Goal: Task Accomplishment & Management: Manage account settings

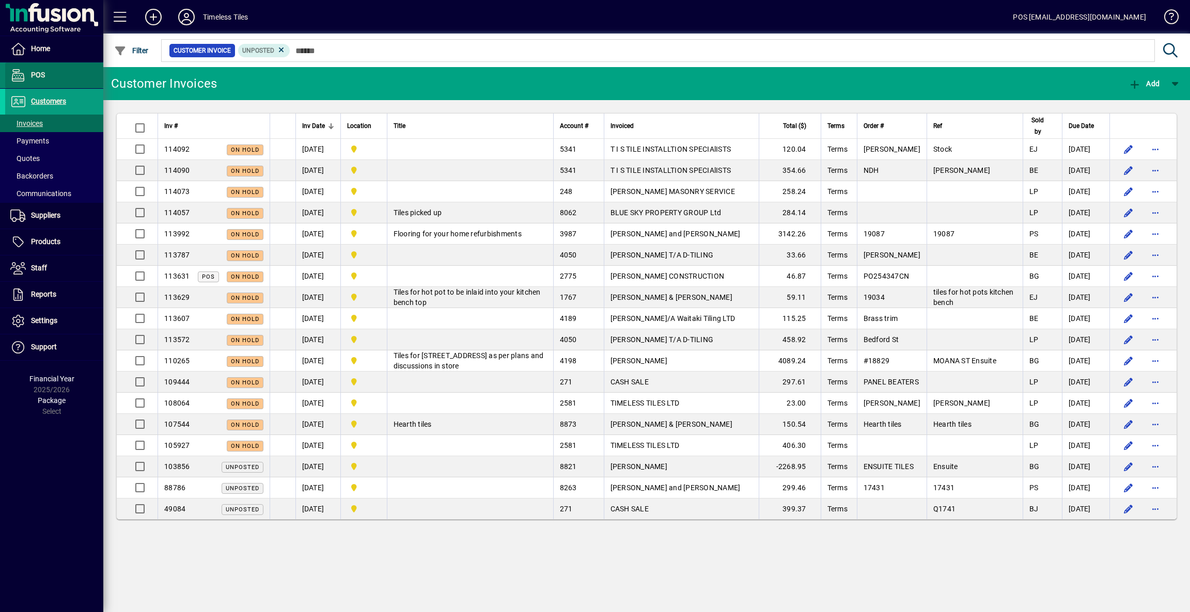
click at [32, 73] on span "POS" at bounding box center [38, 75] width 14 height 8
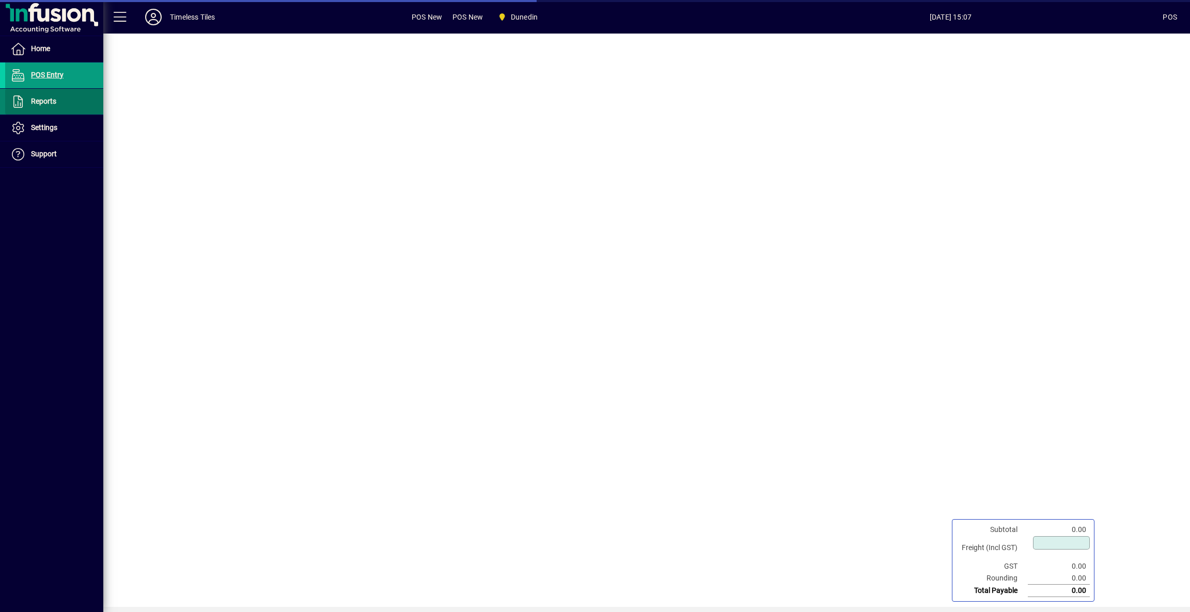
click at [39, 103] on span "Reports" at bounding box center [43, 101] width 25 height 8
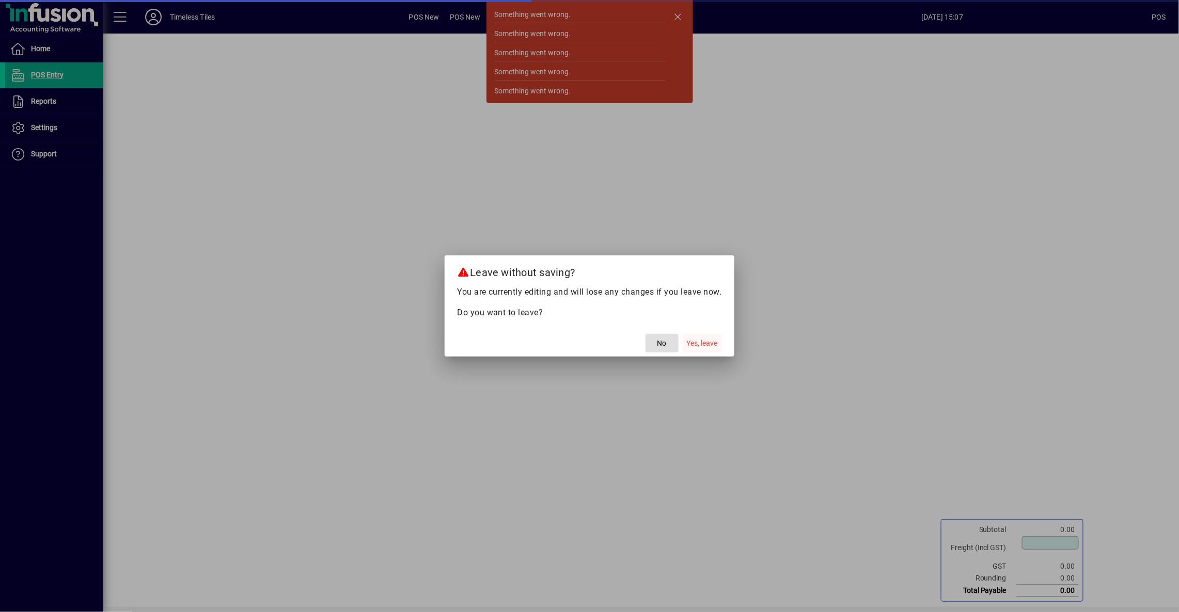
click at [702, 345] on span "Yes, leave" at bounding box center [702, 343] width 31 height 11
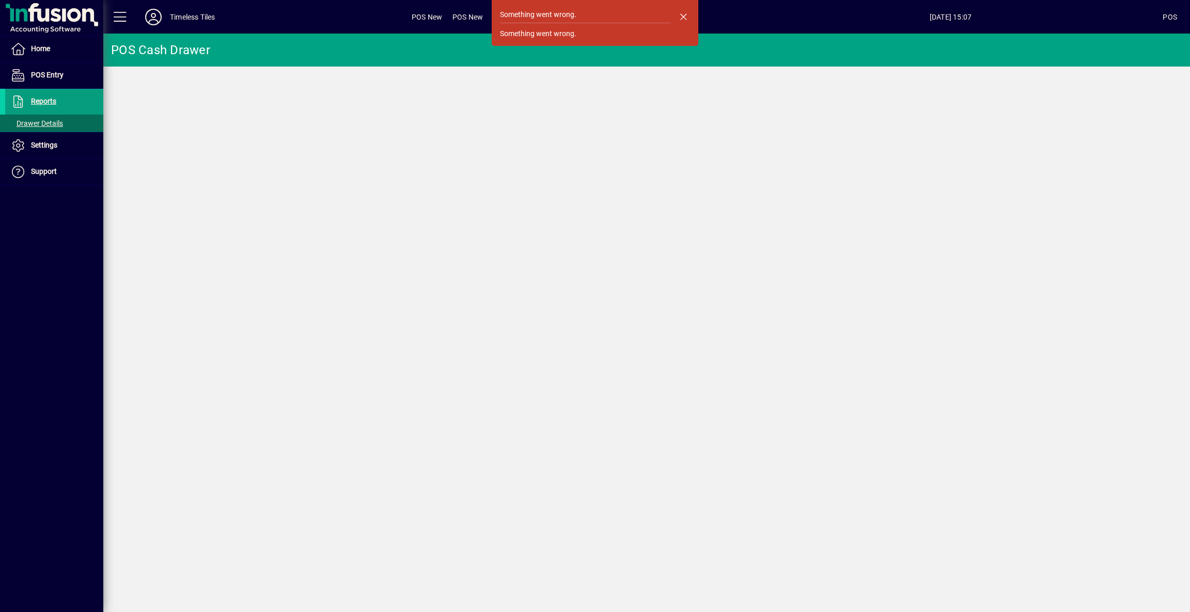
drag, startPoint x: 691, startPoint y: 15, endPoint x: 686, endPoint y: 22, distance: 7.7
click at [689, 17] on span "button" at bounding box center [683, 16] width 25 height 25
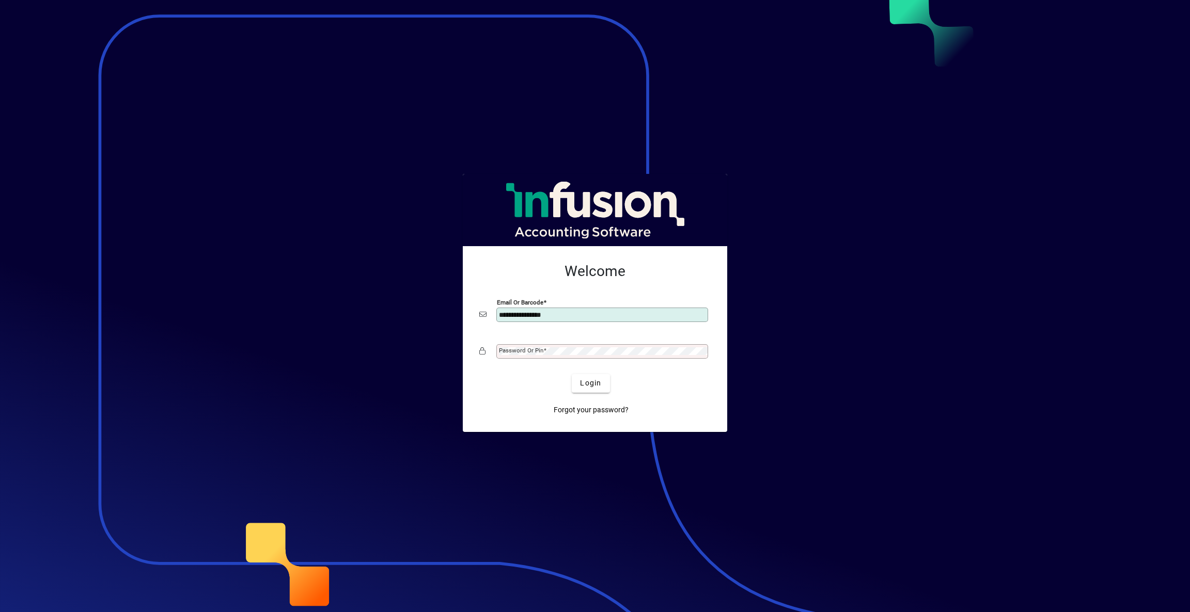
type input "**********"
click at [590, 385] on span "Login" at bounding box center [590, 383] width 21 height 11
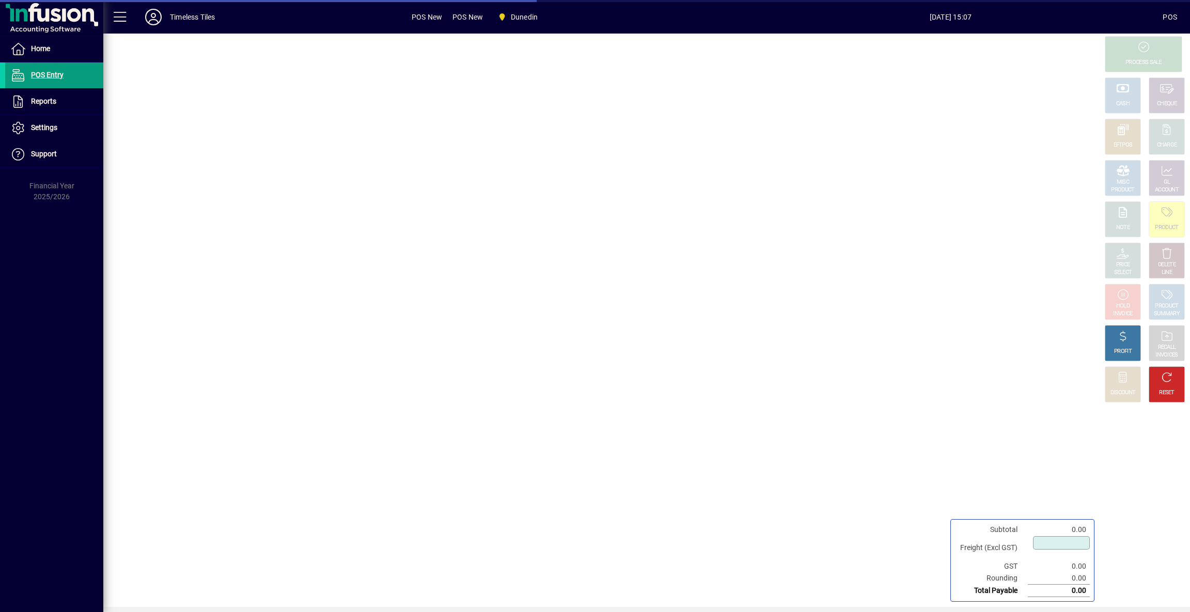
type input "****"
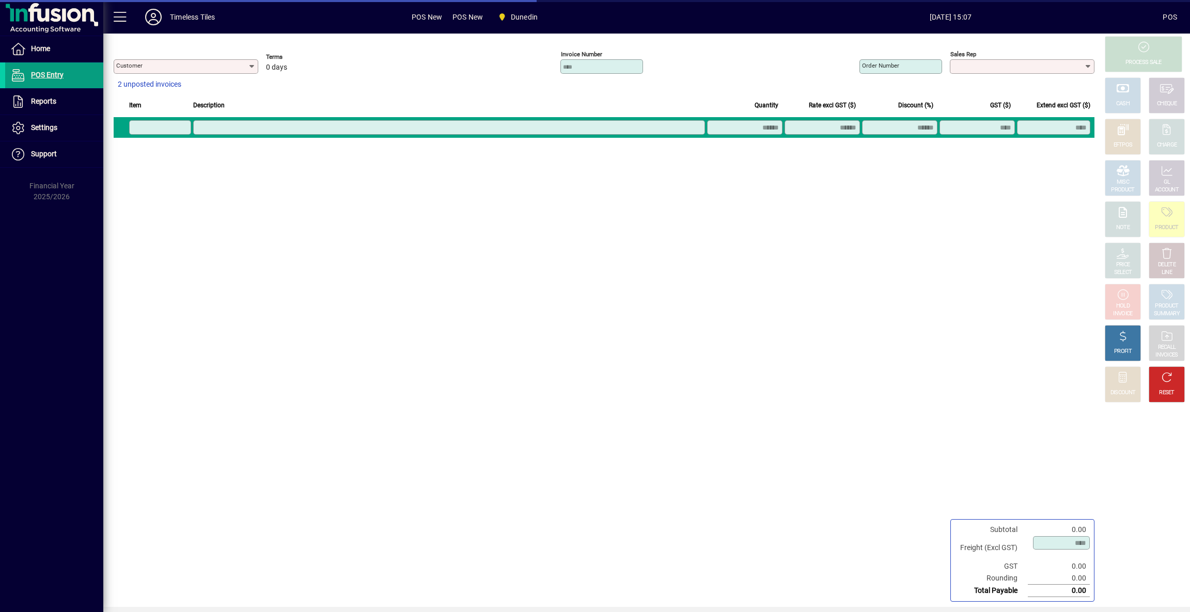
type input "**********"
click at [42, 75] on span "POS Entry" at bounding box center [47, 75] width 33 height 8
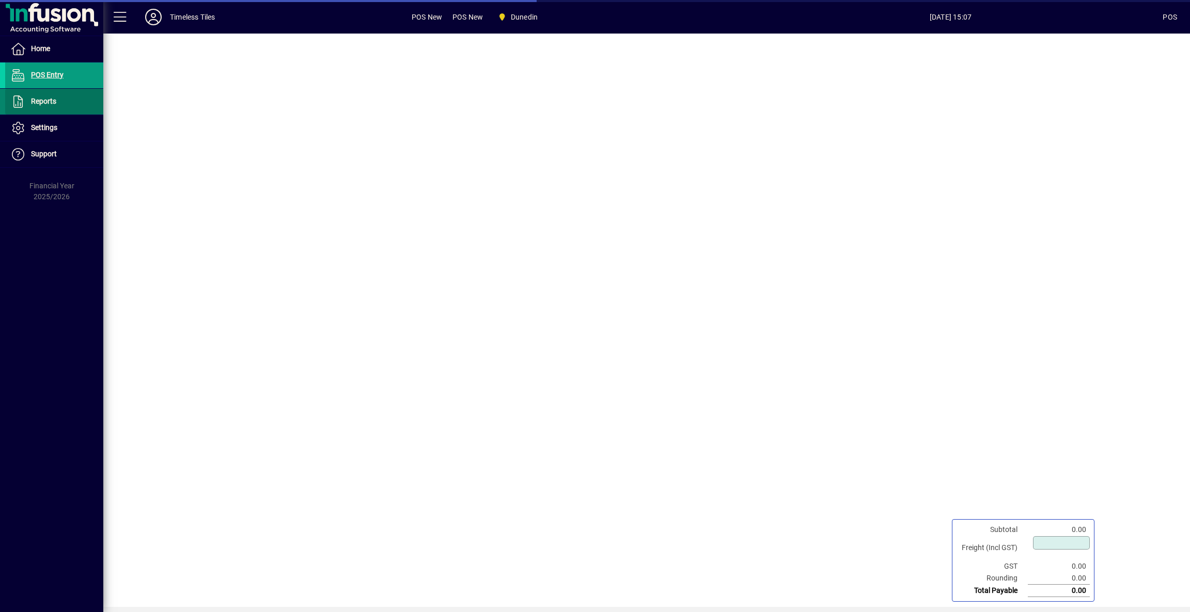
click at [39, 101] on span "Reports" at bounding box center [43, 101] width 25 height 8
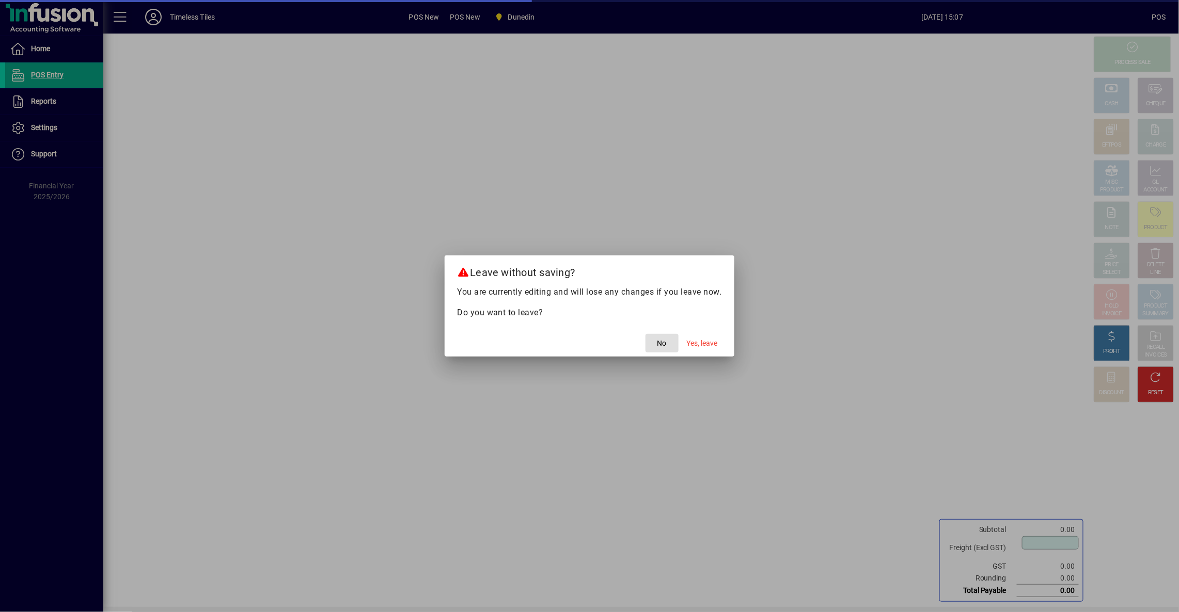
type input "****"
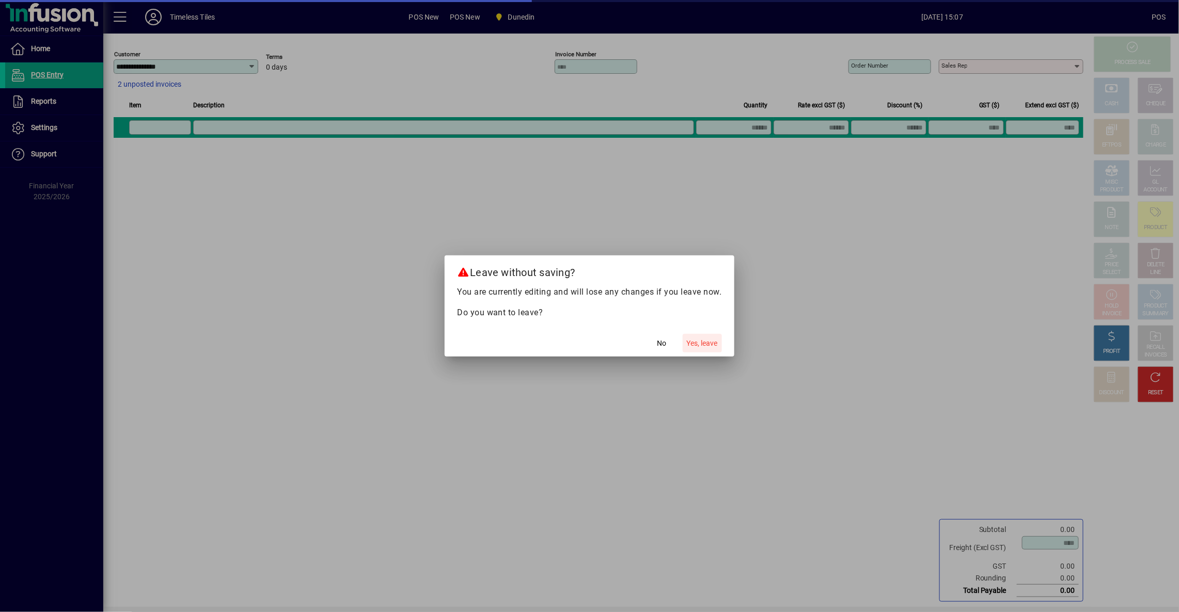
click at [708, 342] on span "Yes, leave" at bounding box center [702, 343] width 31 height 11
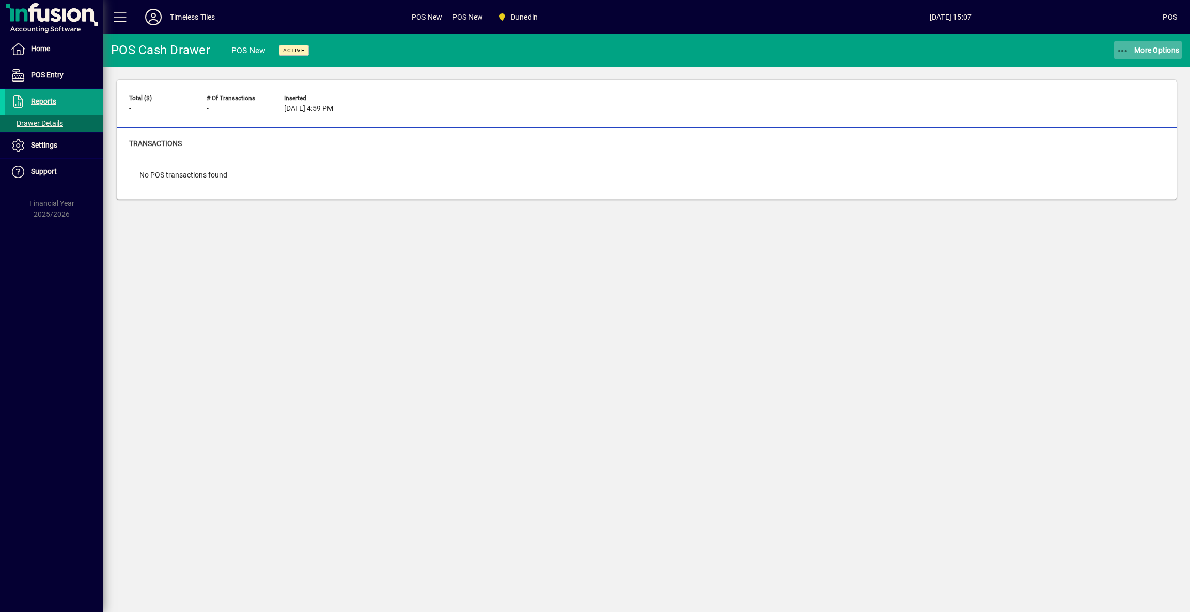
click at [1156, 51] on span "More Options" at bounding box center [1147, 50] width 63 height 8
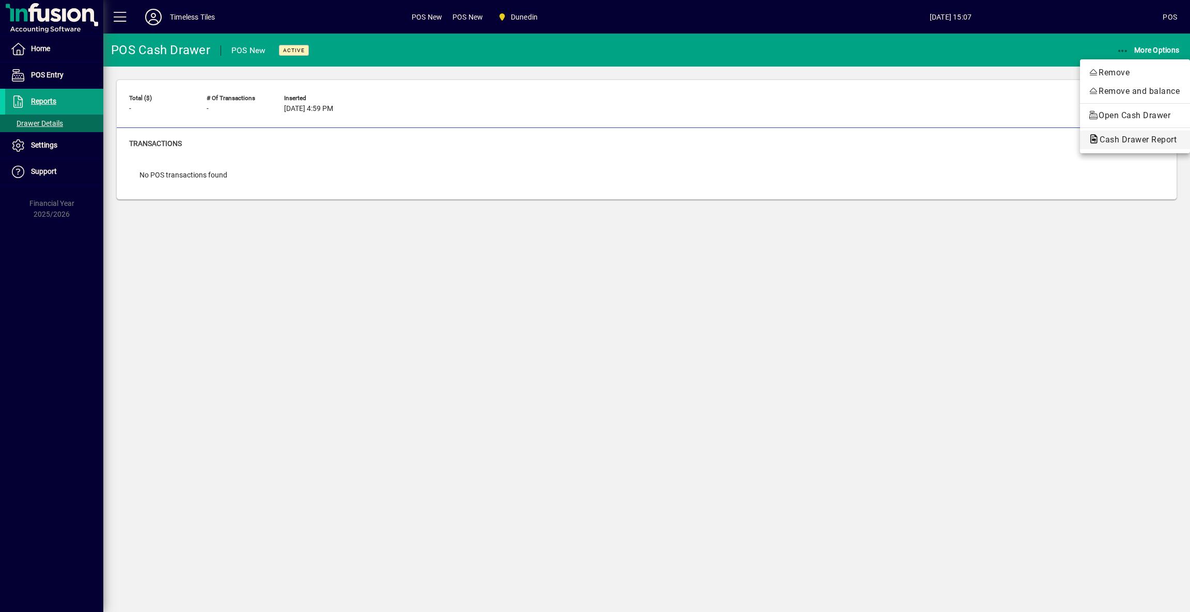
click at [1115, 140] on span "Cash Drawer Report" at bounding box center [1134, 140] width 93 height 10
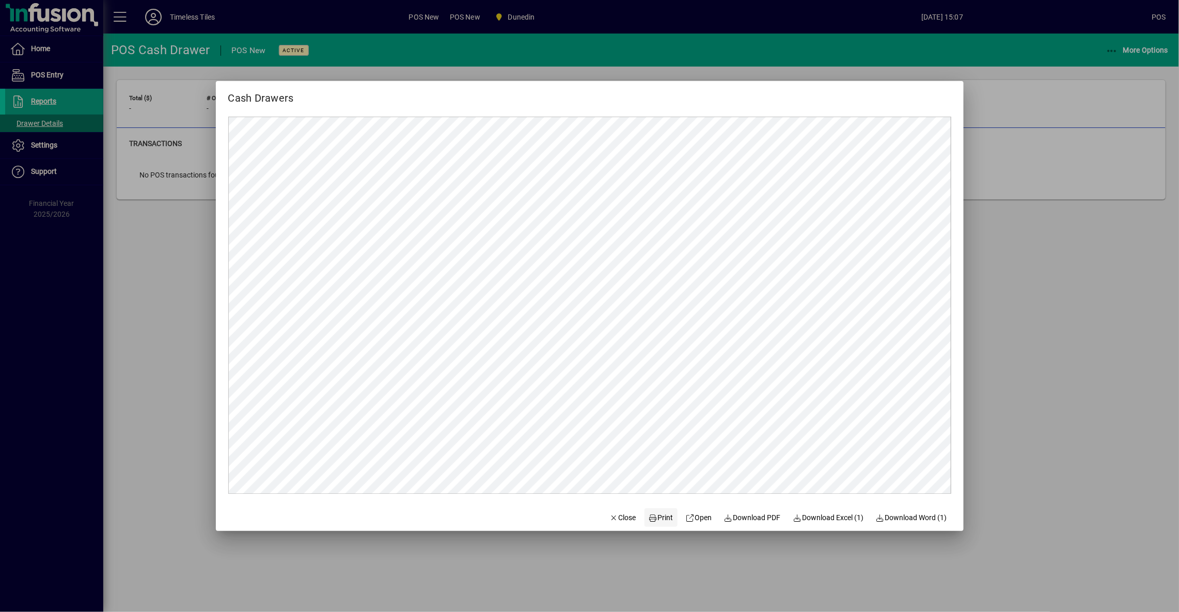
click at [660, 514] on span "Print" at bounding box center [660, 518] width 25 height 11
click at [623, 521] on span "Close" at bounding box center [622, 518] width 27 height 11
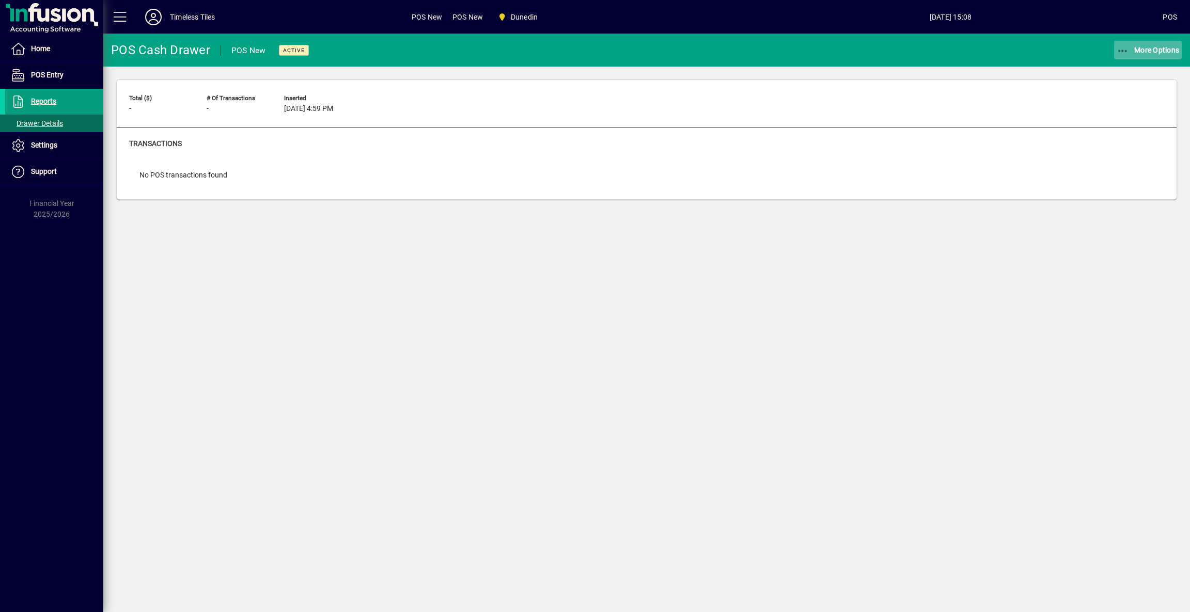
click at [1150, 52] on span "More Options" at bounding box center [1147, 50] width 63 height 8
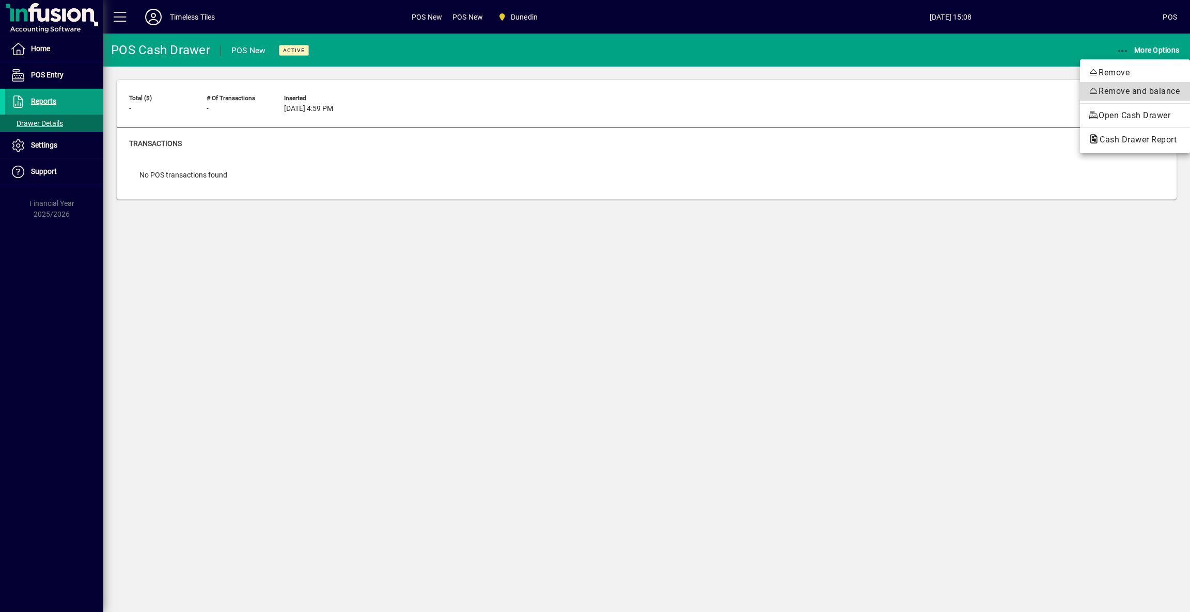
click at [1123, 93] on span "Remove and balance" at bounding box center [1134, 91] width 93 height 12
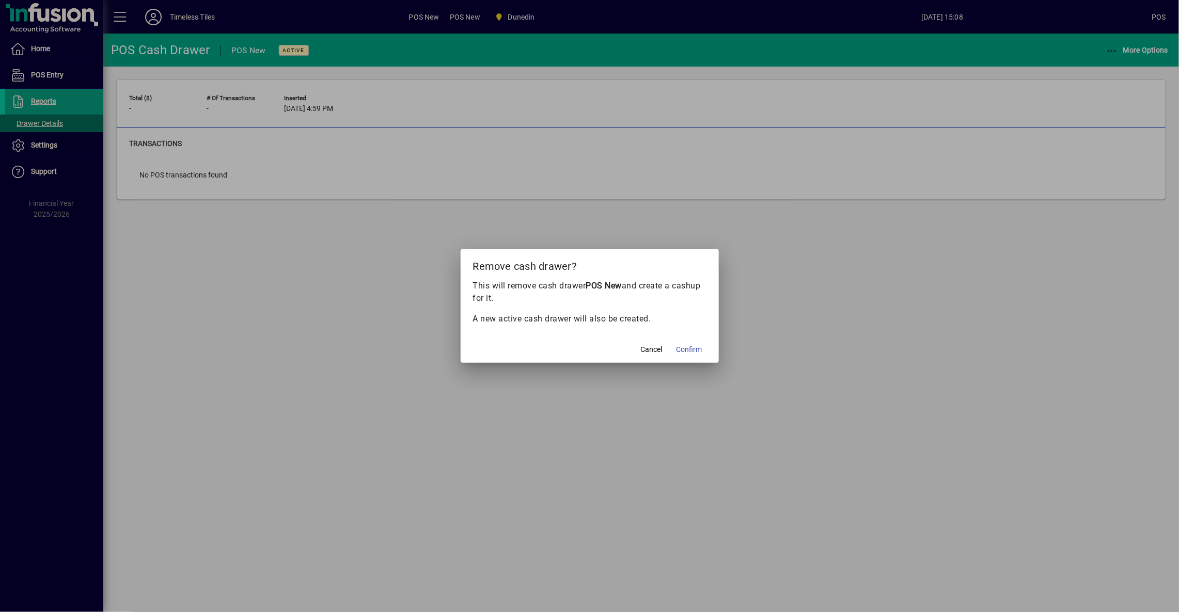
click at [691, 348] on span "Confirm" at bounding box center [689, 349] width 26 height 11
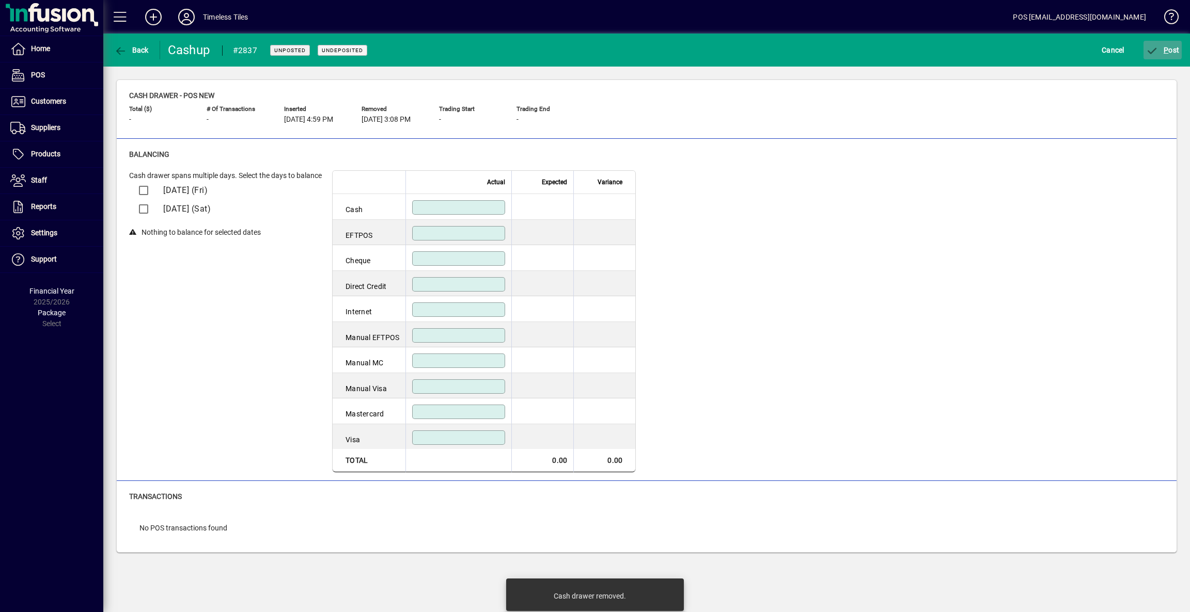
click at [1166, 44] on span "submit" at bounding box center [1162, 50] width 39 height 25
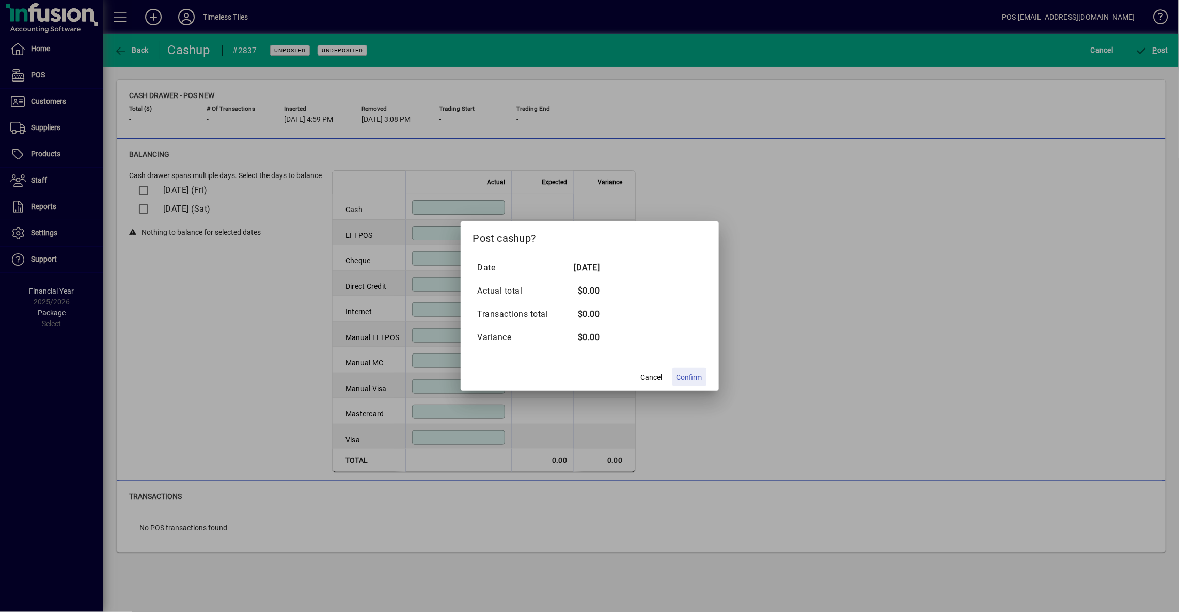
click at [695, 375] on span "Confirm" at bounding box center [689, 377] width 26 height 11
